Goal: Task Accomplishment & Management: Complete application form

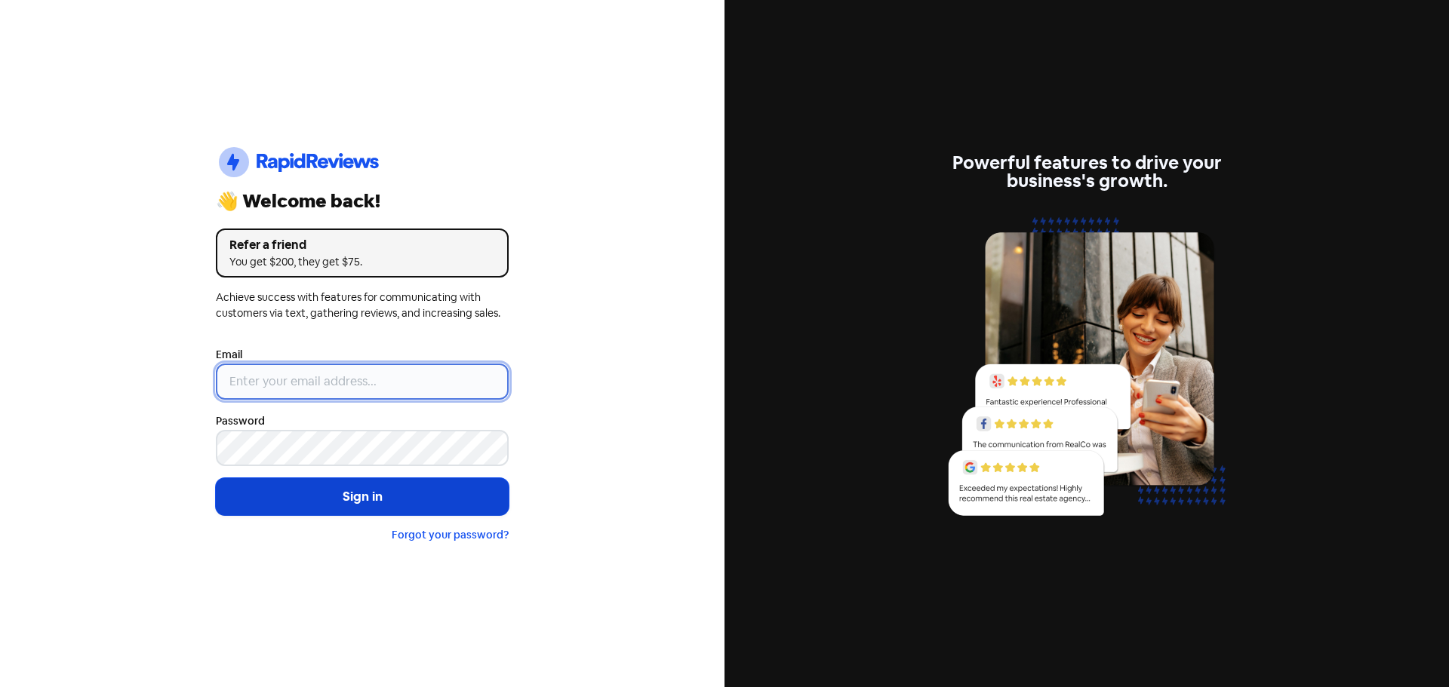
type input "[EMAIL_ADDRESS][DOMAIN_NAME]"
click at [380, 496] on button "Sign in" at bounding box center [362, 497] width 293 height 38
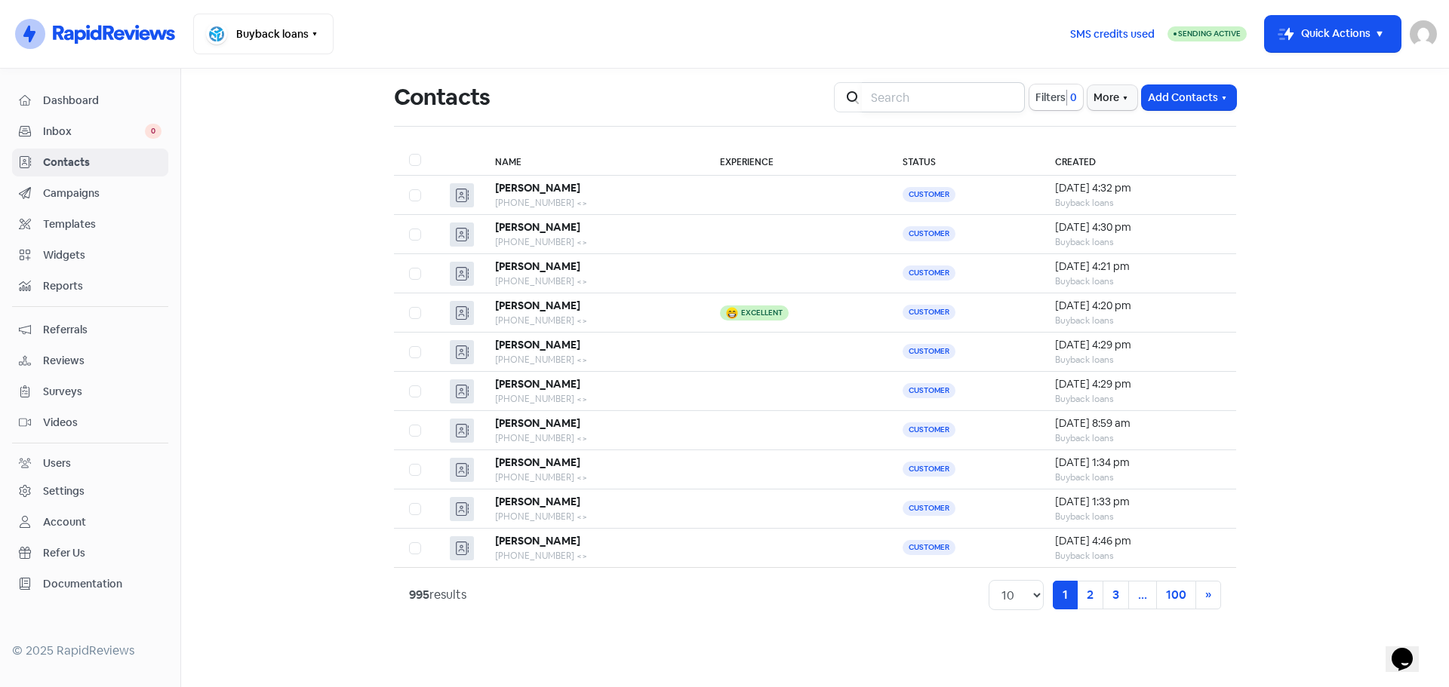
click at [927, 107] on input "search" at bounding box center [943, 97] width 163 height 30
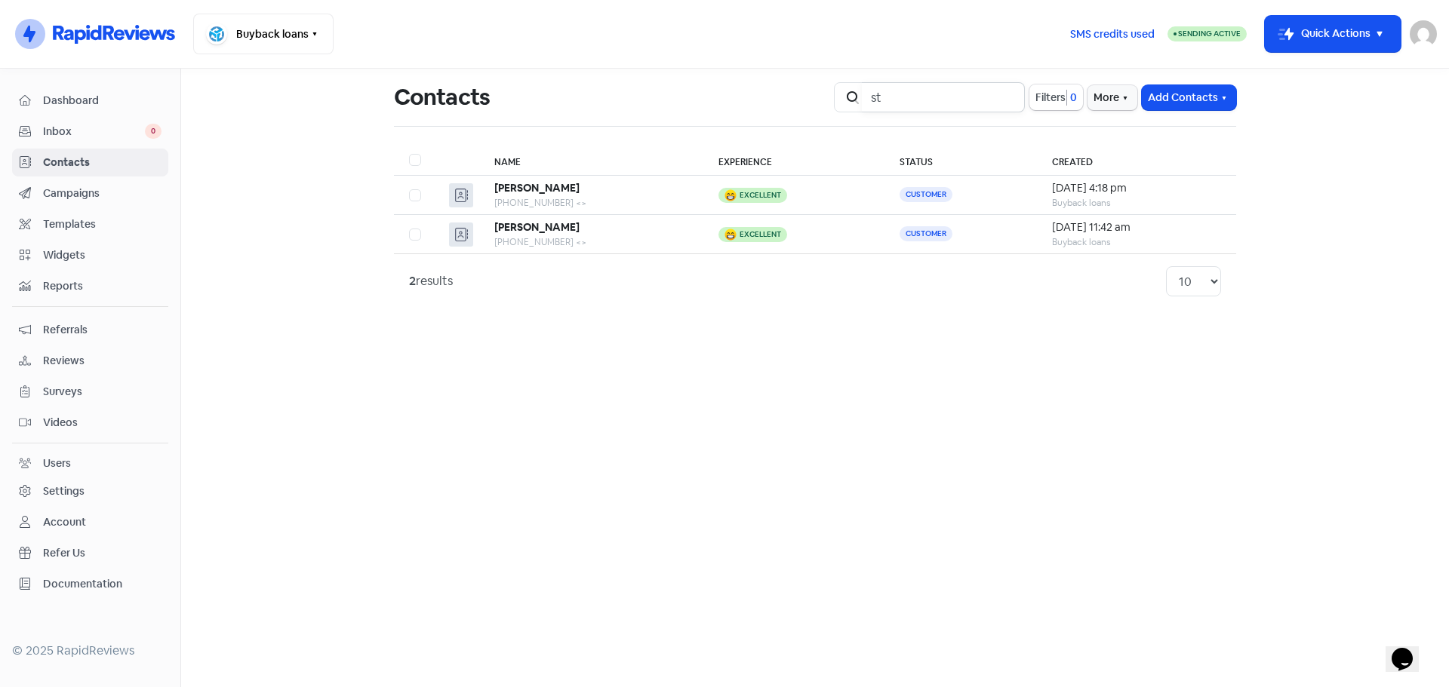
type input "s"
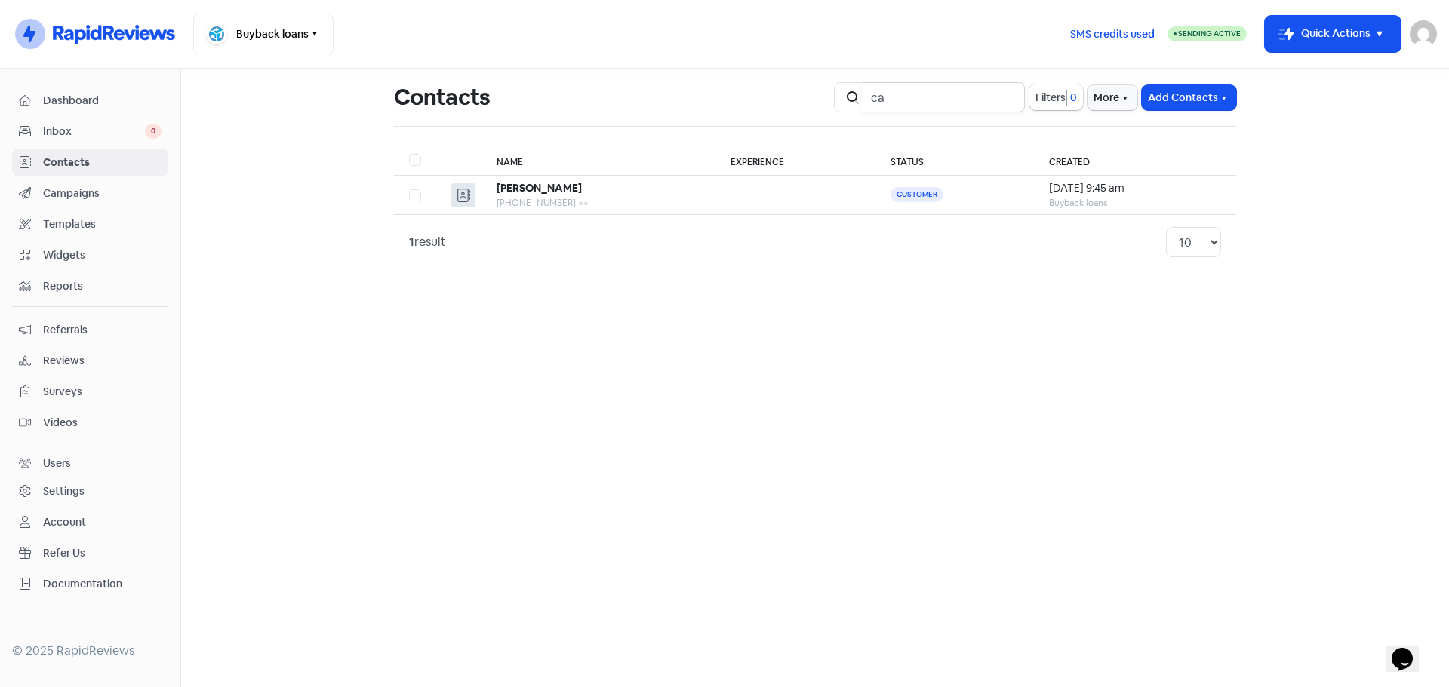
type input "c"
type input "[PERSON_NAME]"
click at [1165, 98] on button "Add Contacts" at bounding box center [1188, 97] width 94 height 25
click at [1151, 137] on button "Add a contact" at bounding box center [1147, 130] width 176 height 30
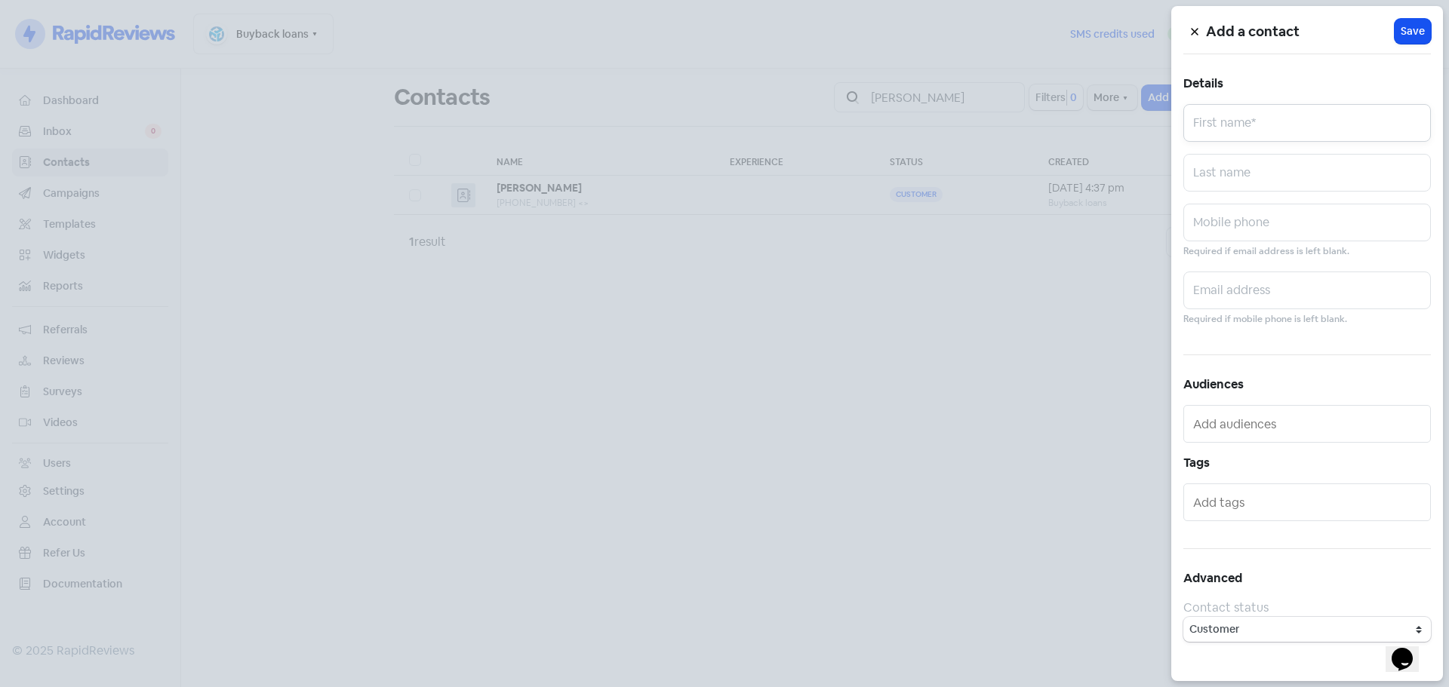
click at [1215, 131] on input "text" at bounding box center [1306, 123] width 247 height 38
type input "[PERSON_NAME]"
paste input "0412113009"
type input "0412113009"
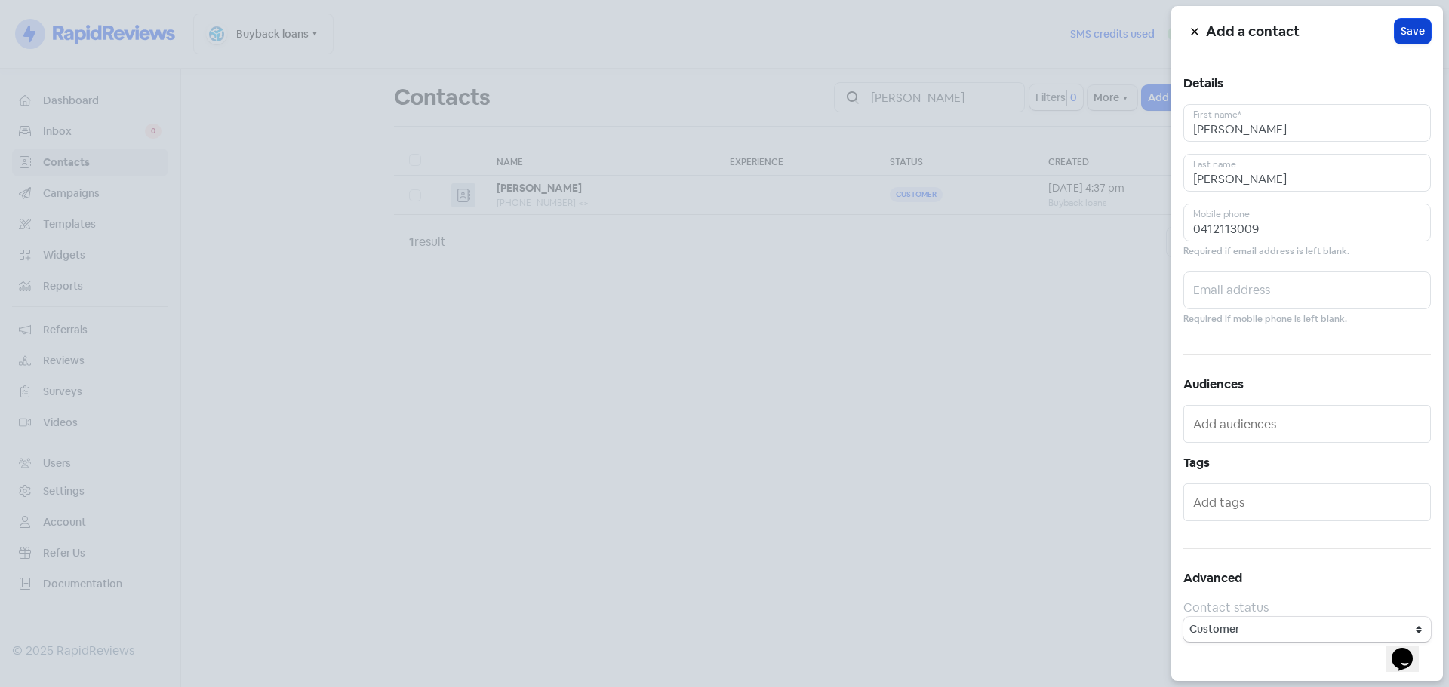
click at [1412, 29] on span "Save" at bounding box center [1412, 31] width 24 height 16
